Goal: Check status: Check status

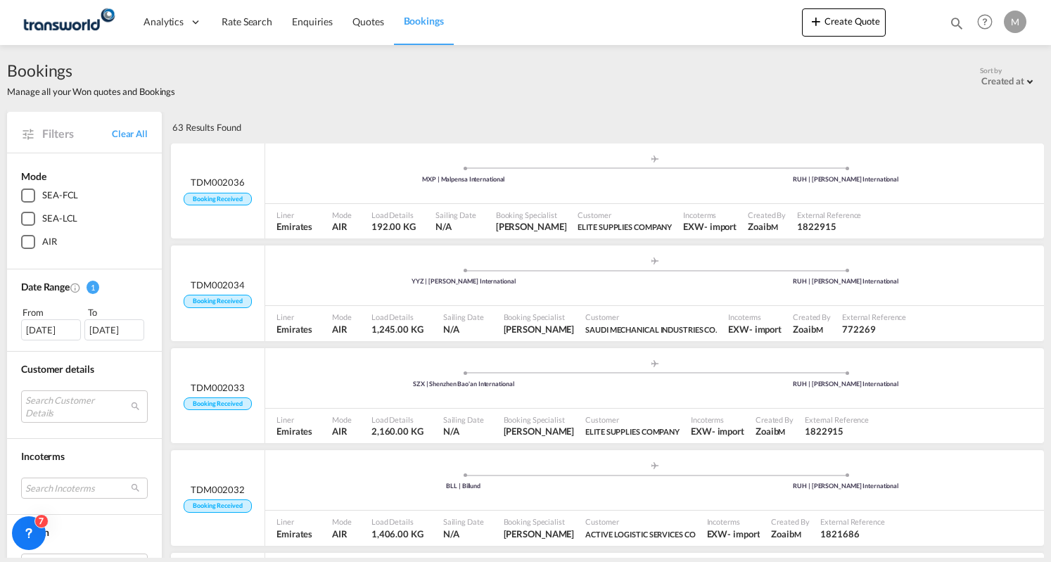
click at [411, 21] on span "Bookings" at bounding box center [424, 21] width 40 height 12
click at [422, 19] on span "Bookings" at bounding box center [424, 21] width 40 height 12
click at [430, 19] on span "Bookings" at bounding box center [424, 21] width 40 height 12
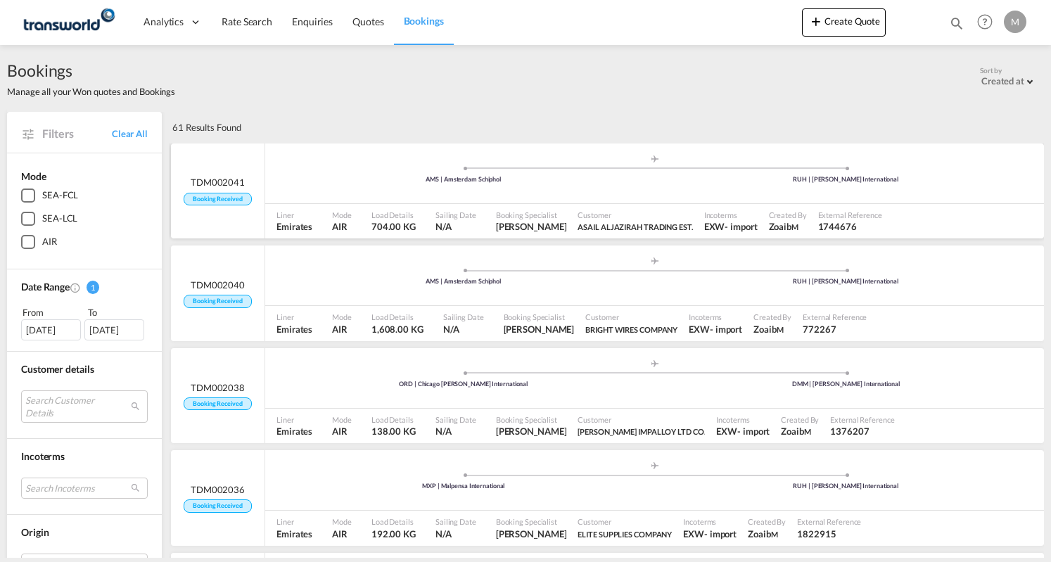
click at [508, 185] on div ".a{fill:#aaa8ad;} .a{fill:#aaa8ad;} AMS | Amsterdam Schiphol RUH | King Khaled …" at bounding box center [654, 175] width 779 height 42
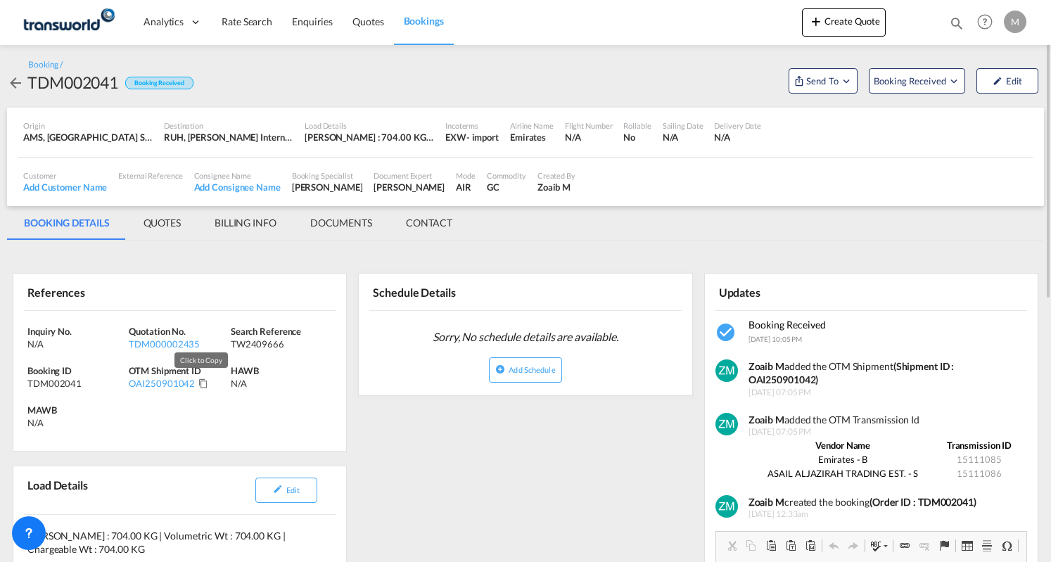
click at [203, 382] on md-icon "Click to Copy" at bounding box center [203, 383] width 10 height 10
click at [271, 220] on md-tab-item "BILLING INFO" at bounding box center [246, 223] width 96 height 34
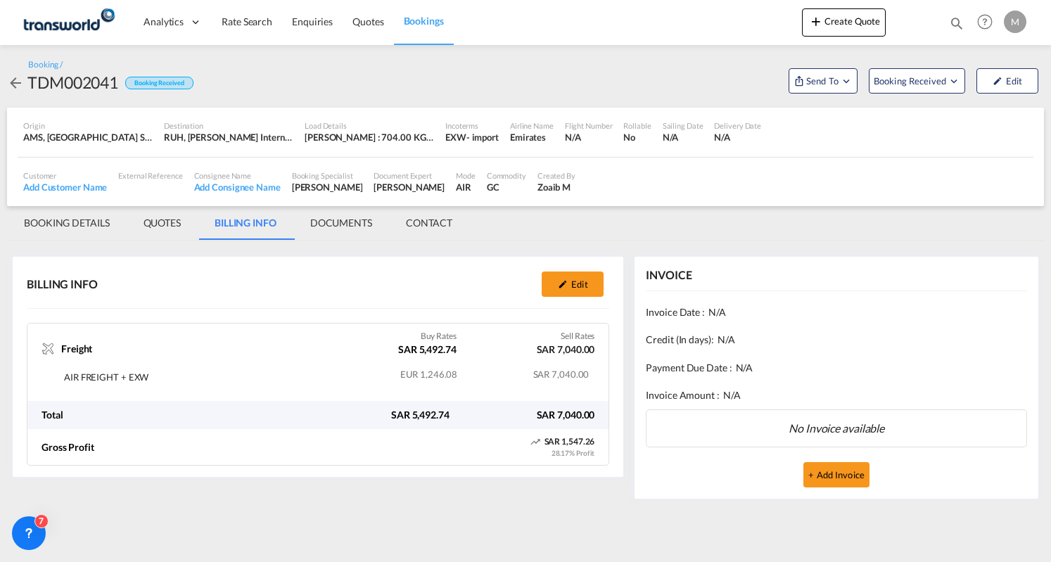
click at [421, 20] on span "Bookings" at bounding box center [424, 21] width 40 height 12
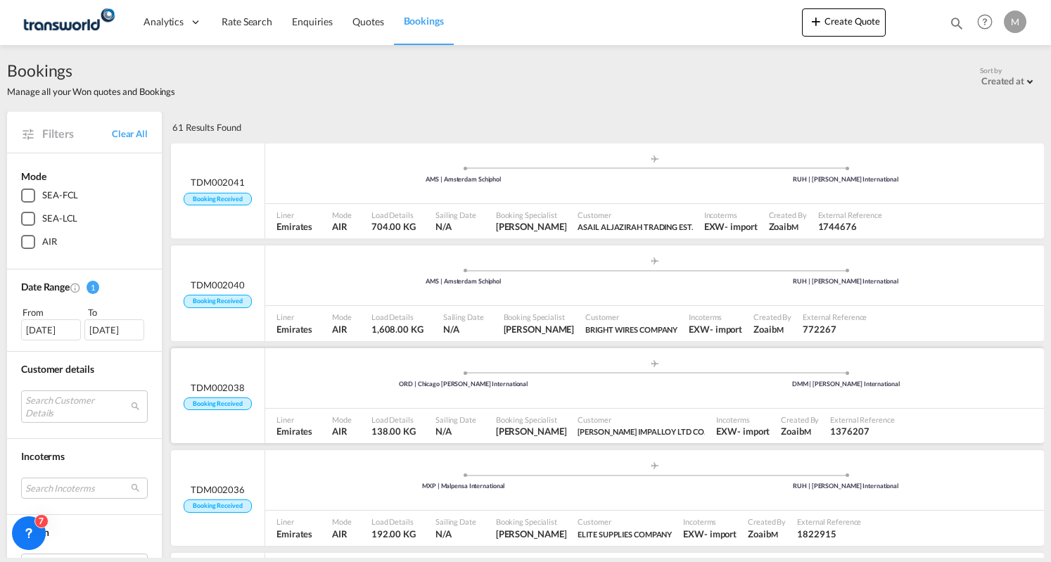
click at [390, 397] on div ".a{fill:#aaa8ad;} .a{fill:#aaa8ad;} ORD | Chicago O'Hare International DMM | Ki…" at bounding box center [654, 380] width 779 height 42
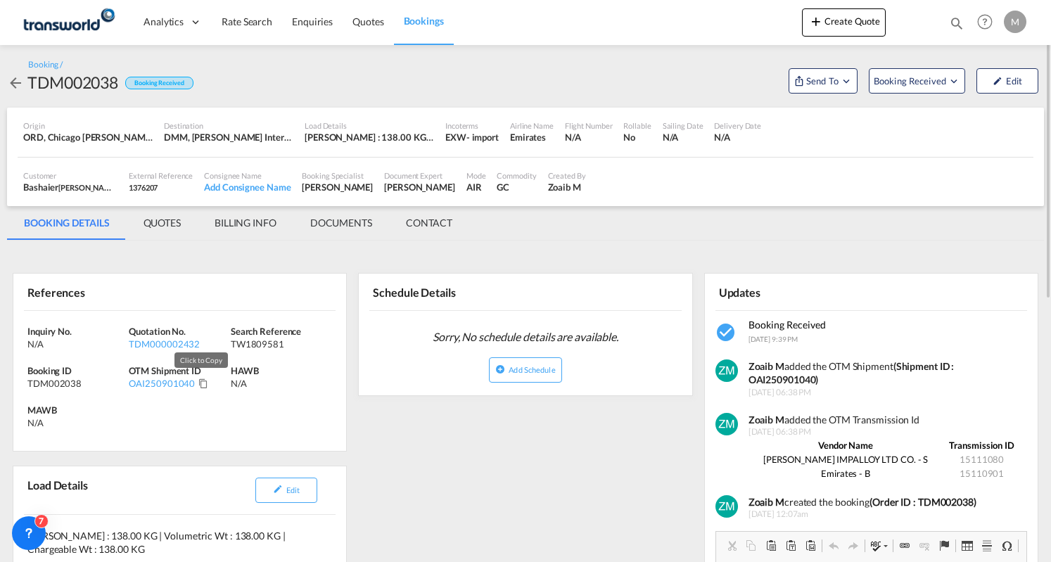
click at [198, 381] on md-icon "Click to Copy" at bounding box center [203, 383] width 10 height 10
click at [421, 18] on span "Bookings" at bounding box center [424, 21] width 40 height 12
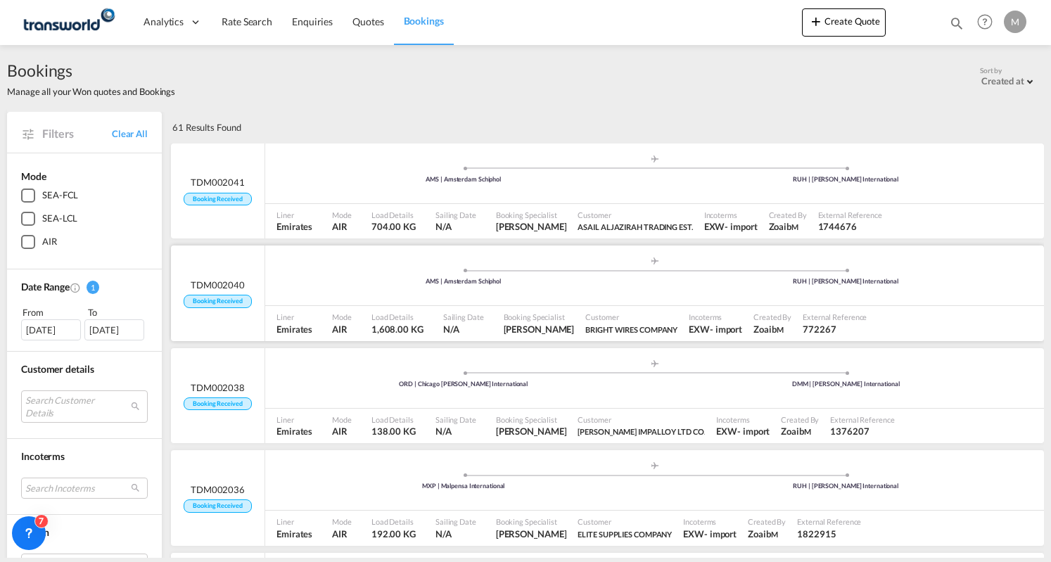
click at [417, 312] on span "Load Details" at bounding box center [397, 317] width 52 height 11
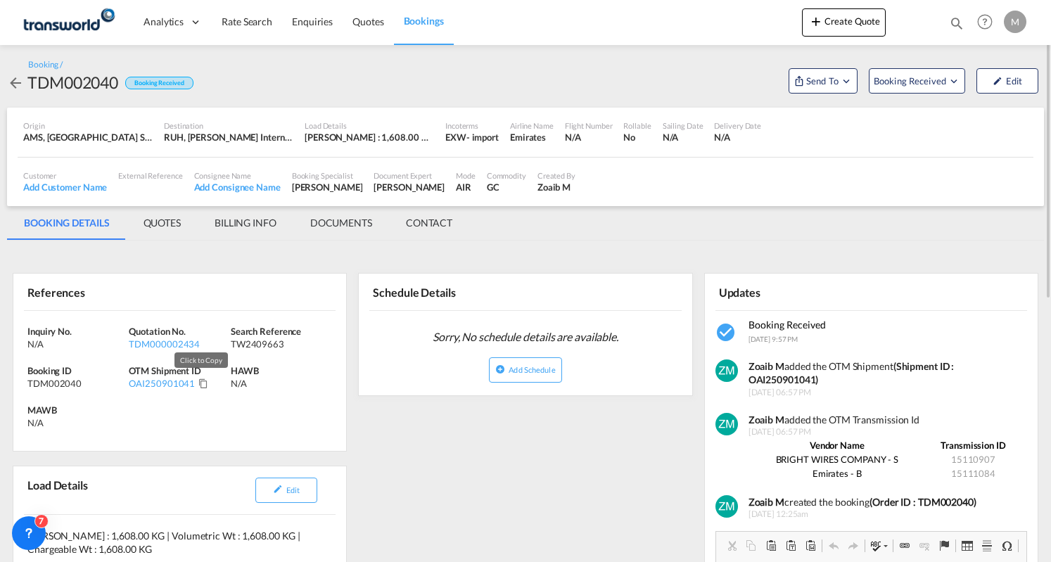
click at [200, 386] on md-icon "Click to Copy" at bounding box center [203, 383] width 10 height 10
click at [246, 231] on md-tab-item "BILLING INFO" at bounding box center [246, 223] width 96 height 34
